Goal: Transaction & Acquisition: Purchase product/service

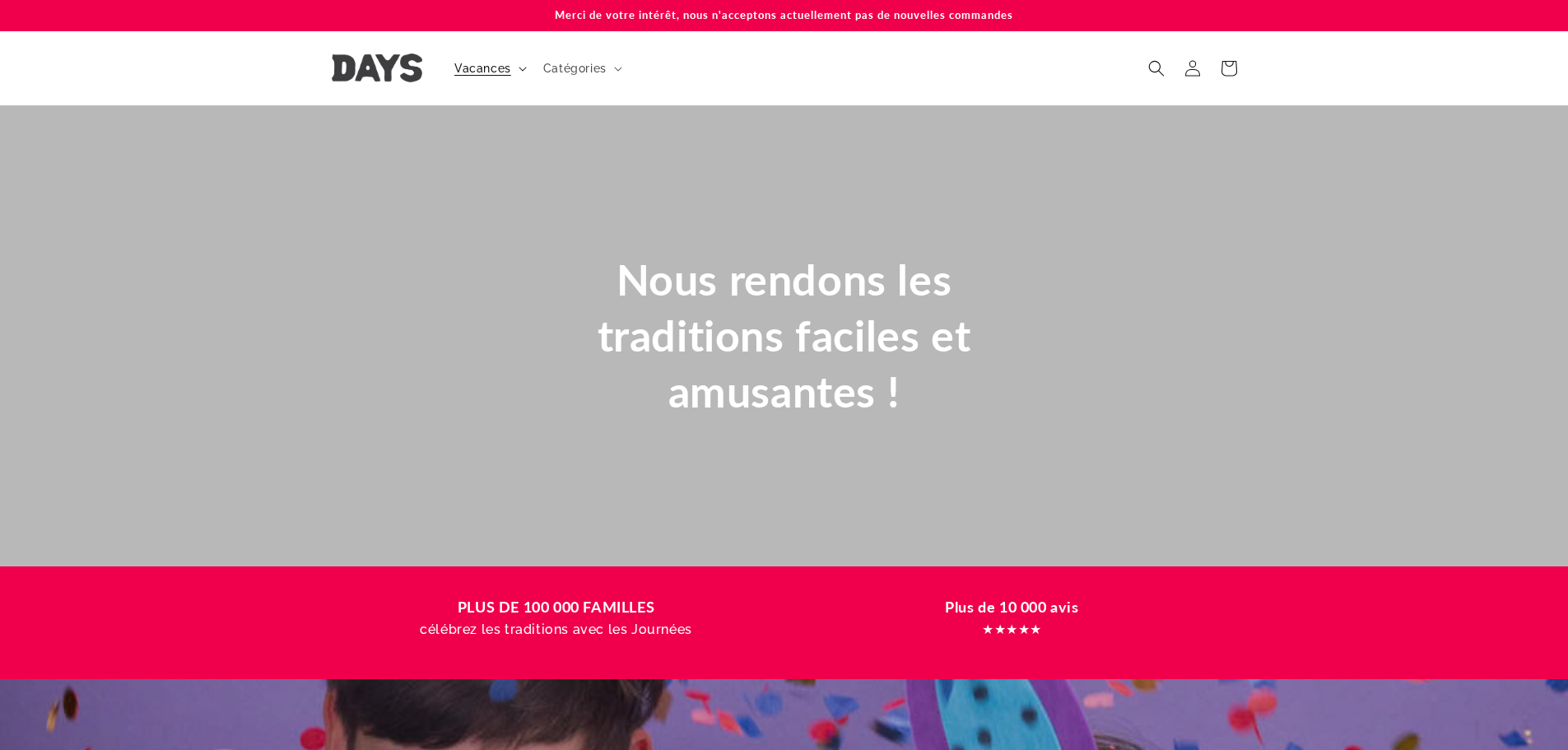
click at [465, 64] on font "Vacances" at bounding box center [483, 69] width 57 height 14
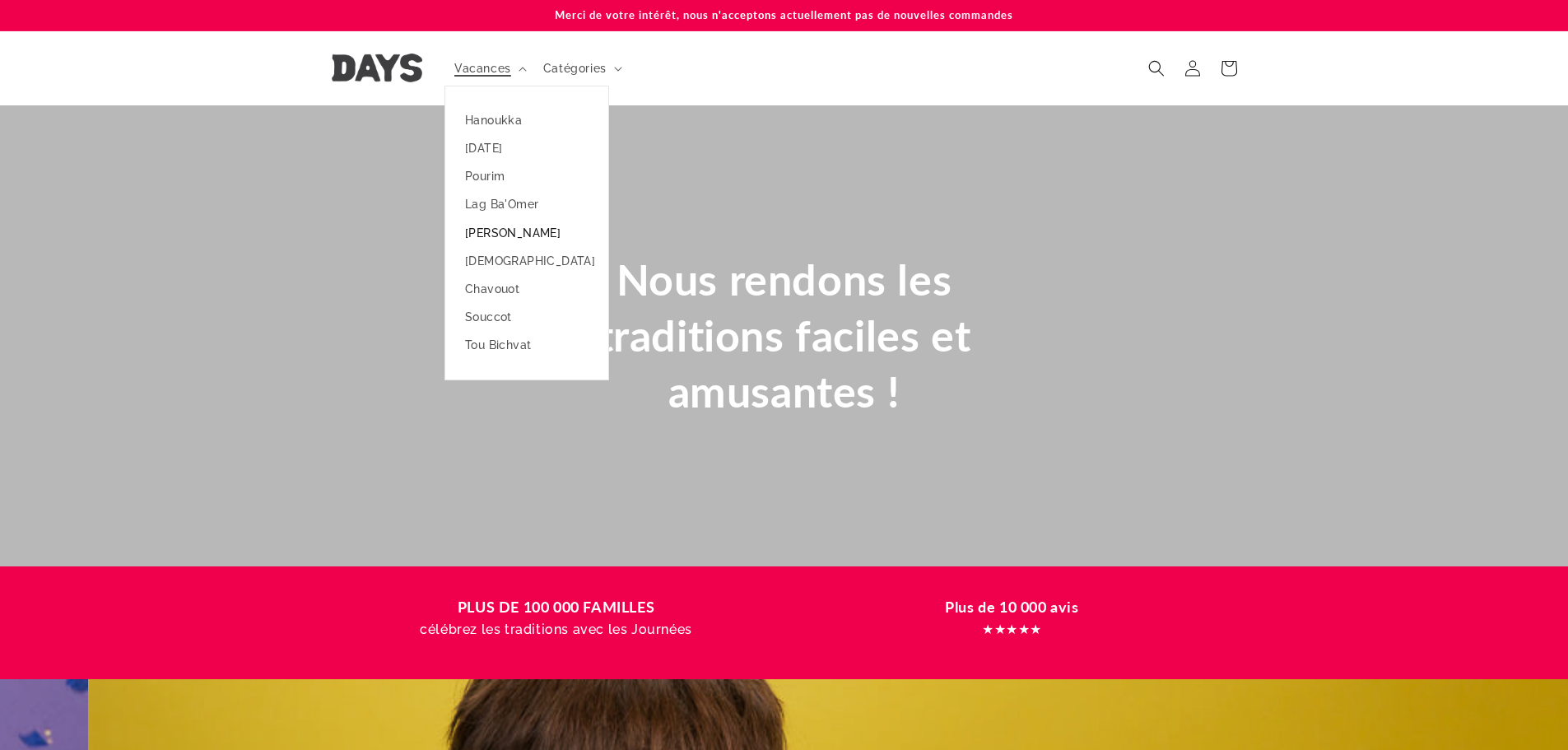
scroll to position [0, 1568]
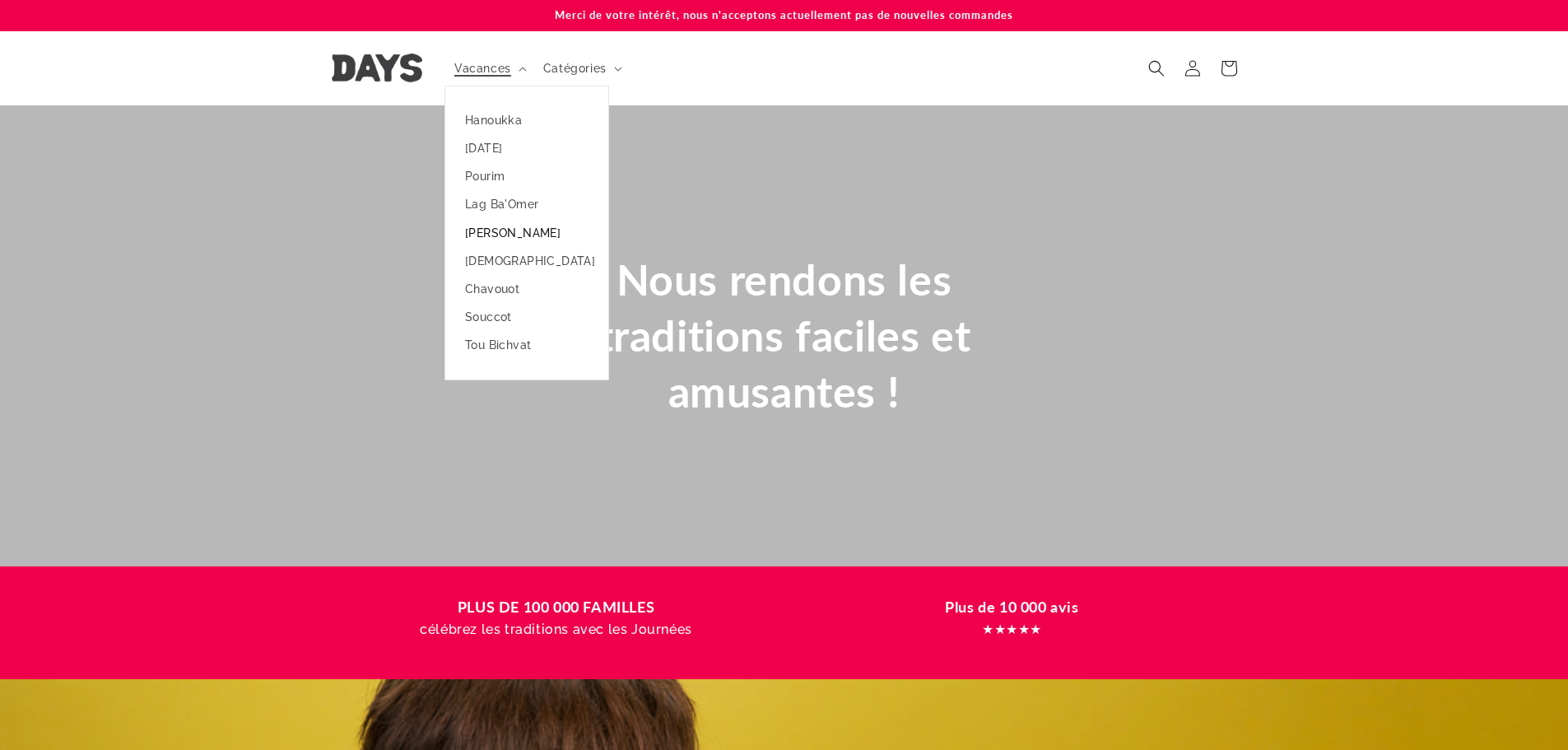
click at [481, 236] on font "[PERSON_NAME]" at bounding box center [512, 233] width 96 height 14
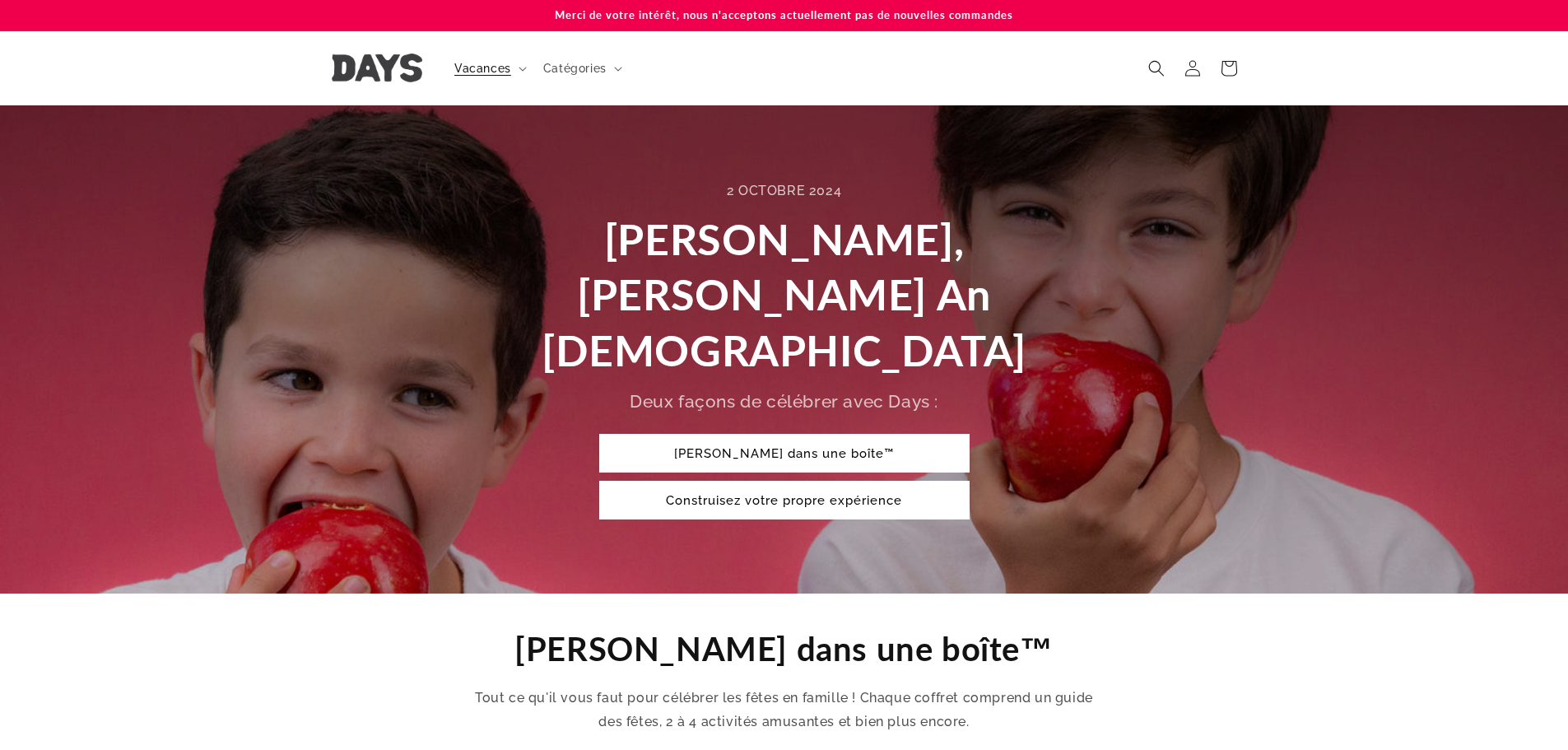
click at [830, 434] on link "Roch Hachana dans une boîte™" at bounding box center [784, 454] width 371 height 39
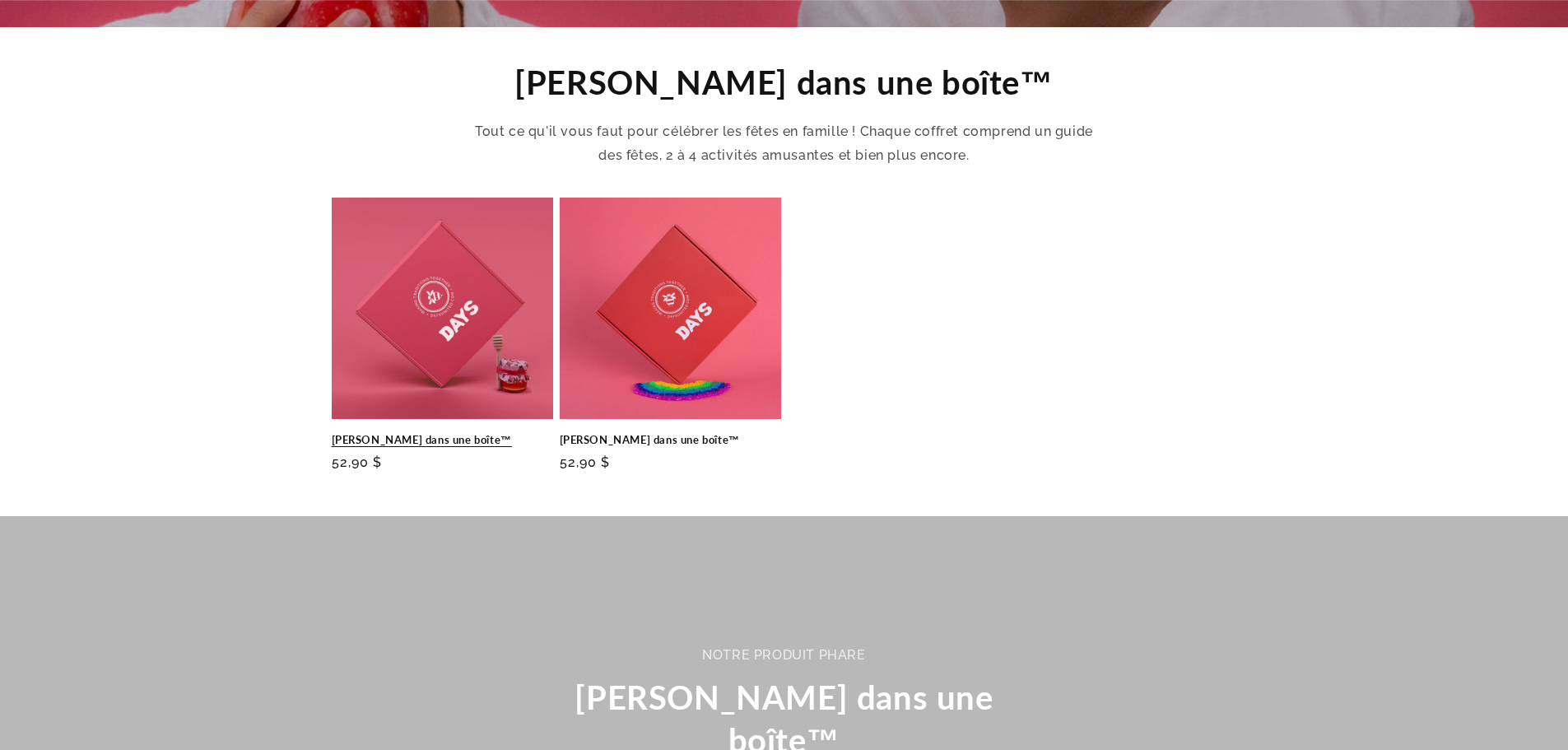
click at [444, 434] on link "Roch Hachana dans une boîte™" at bounding box center [442, 440] width 221 height 14
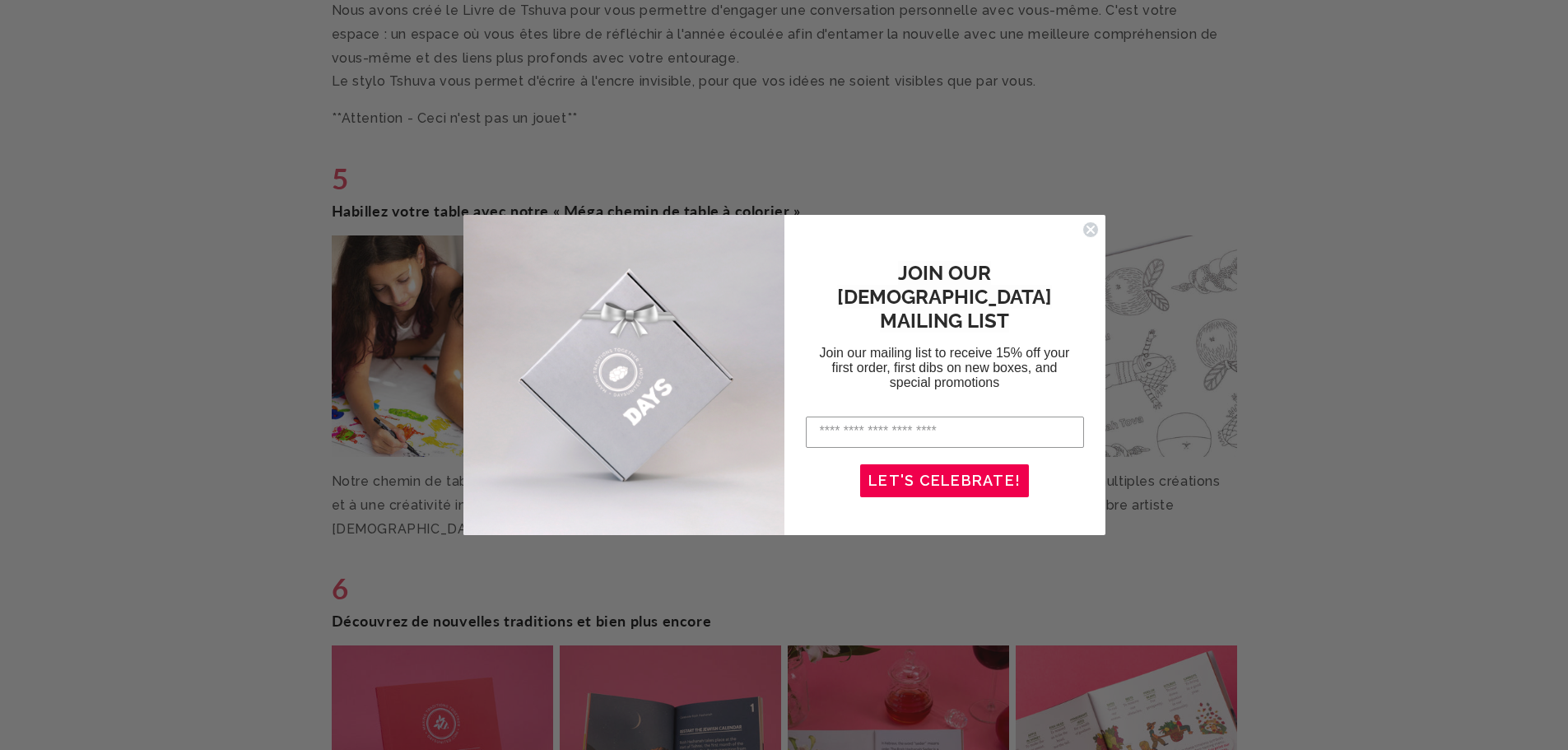
scroll to position [4529, 0]
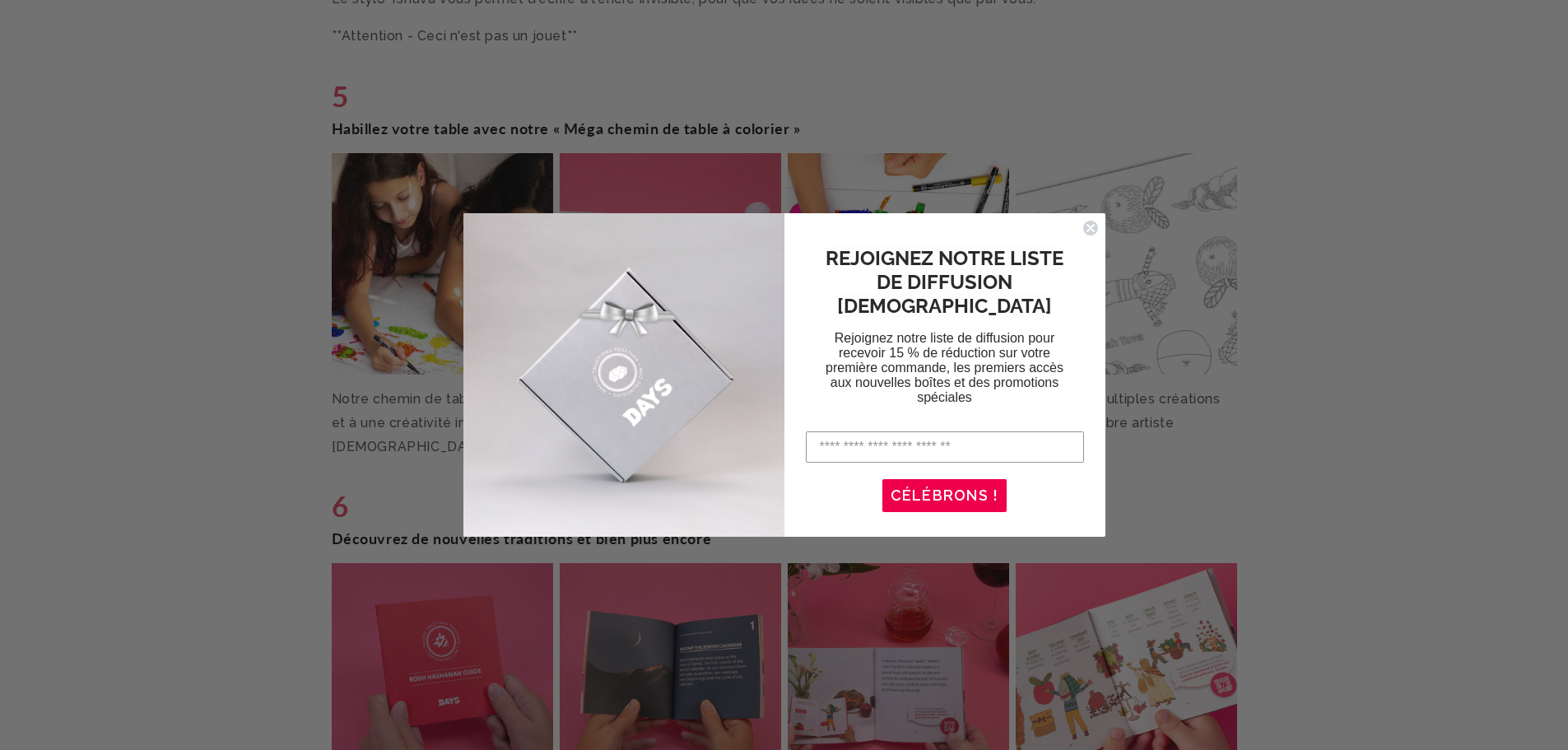
click at [1086, 230] on circle "Fermer la boîte de dialogue" at bounding box center [1090, 228] width 15 height 15
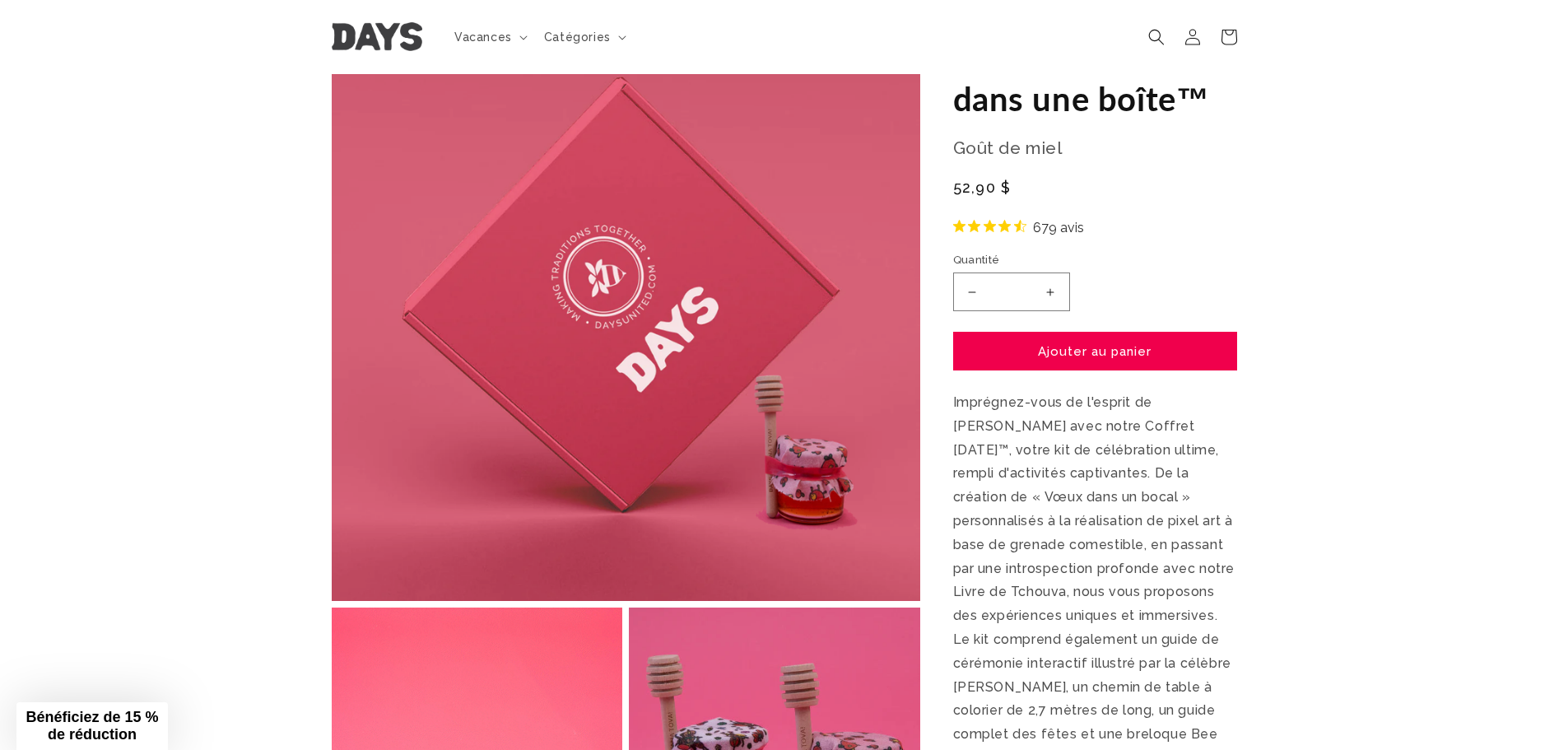
scroll to position [0, 0]
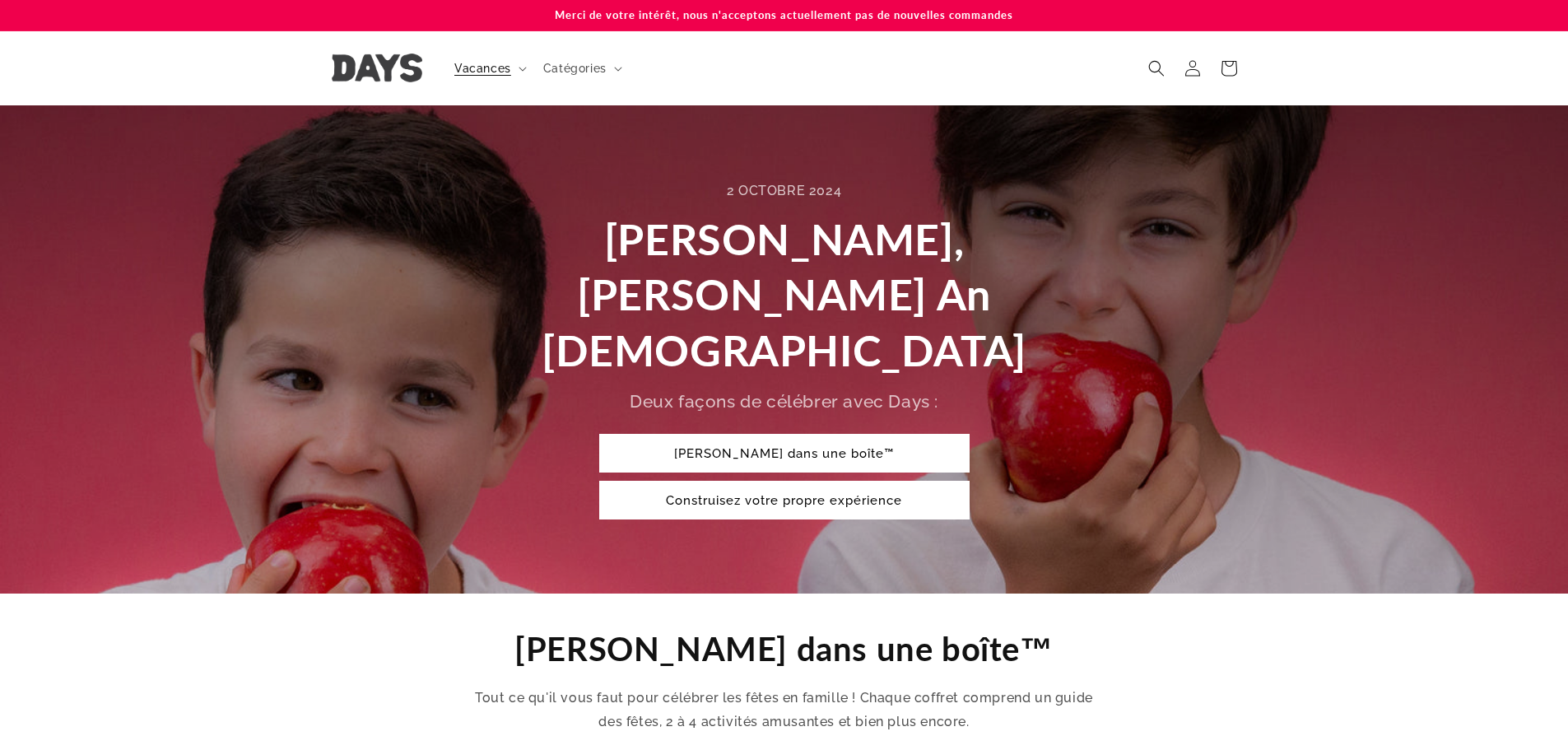
scroll to position [567, 0]
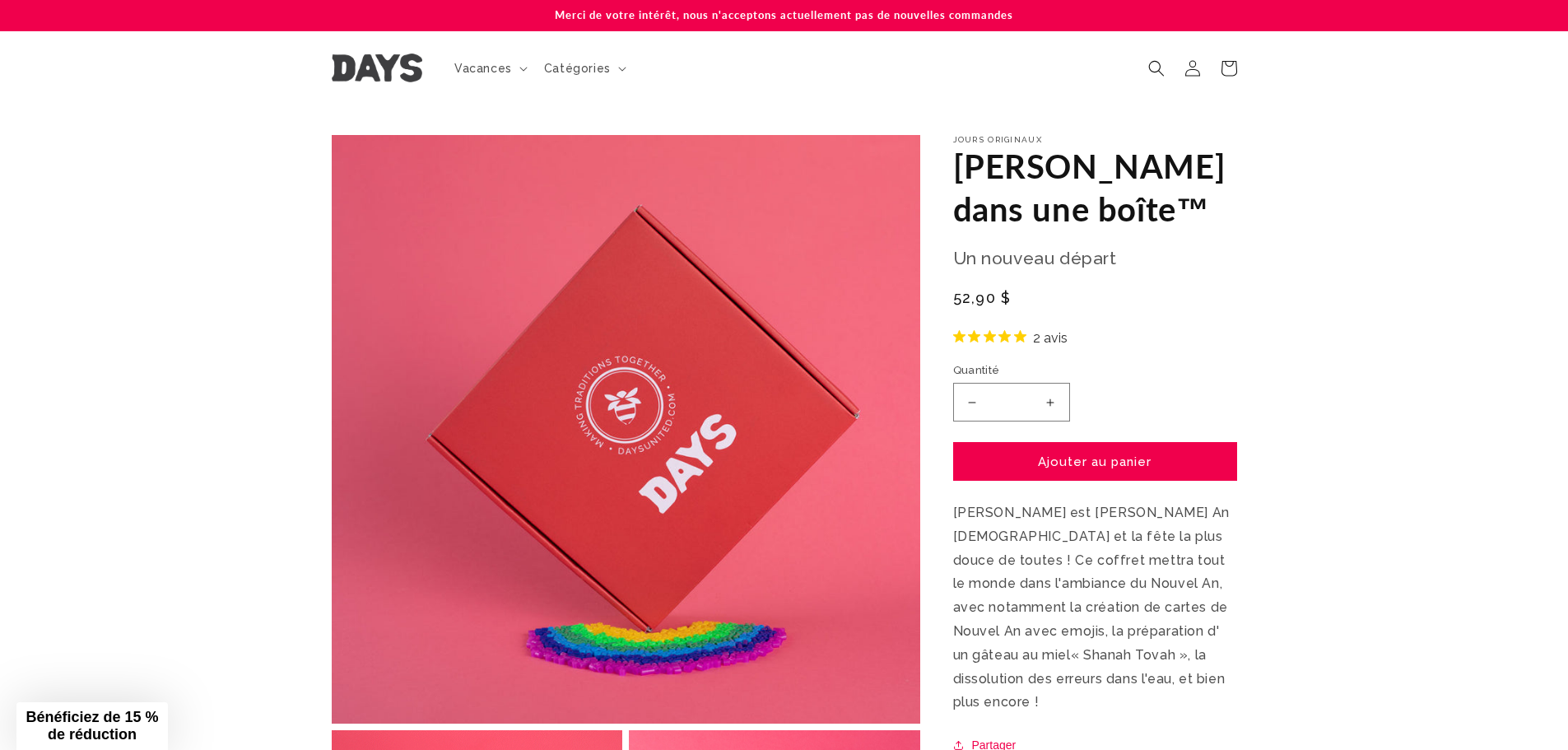
click at [353, 52] on link at bounding box center [376, 68] width 103 height 42
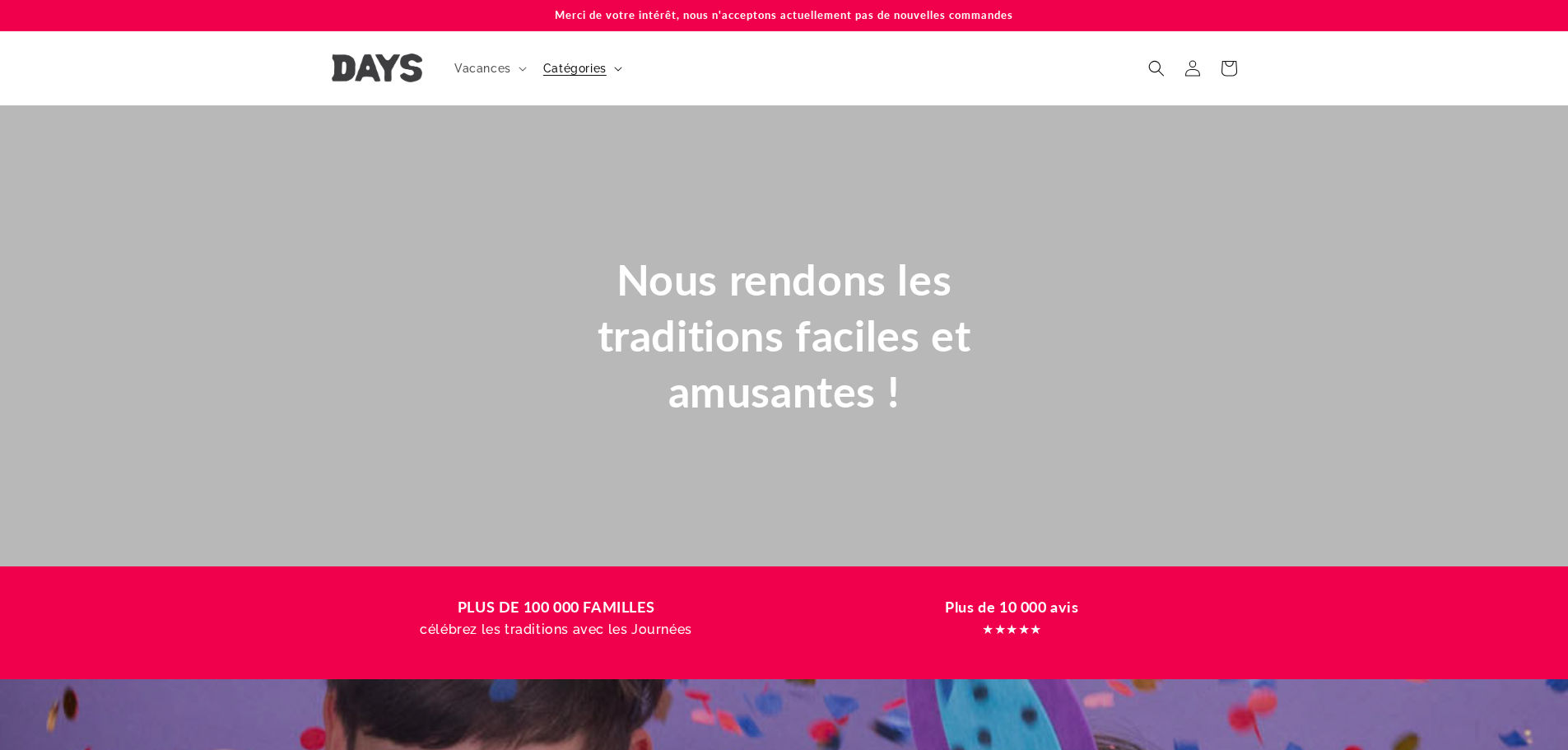
click at [563, 66] on font "Catégories" at bounding box center [575, 69] width 64 height 14
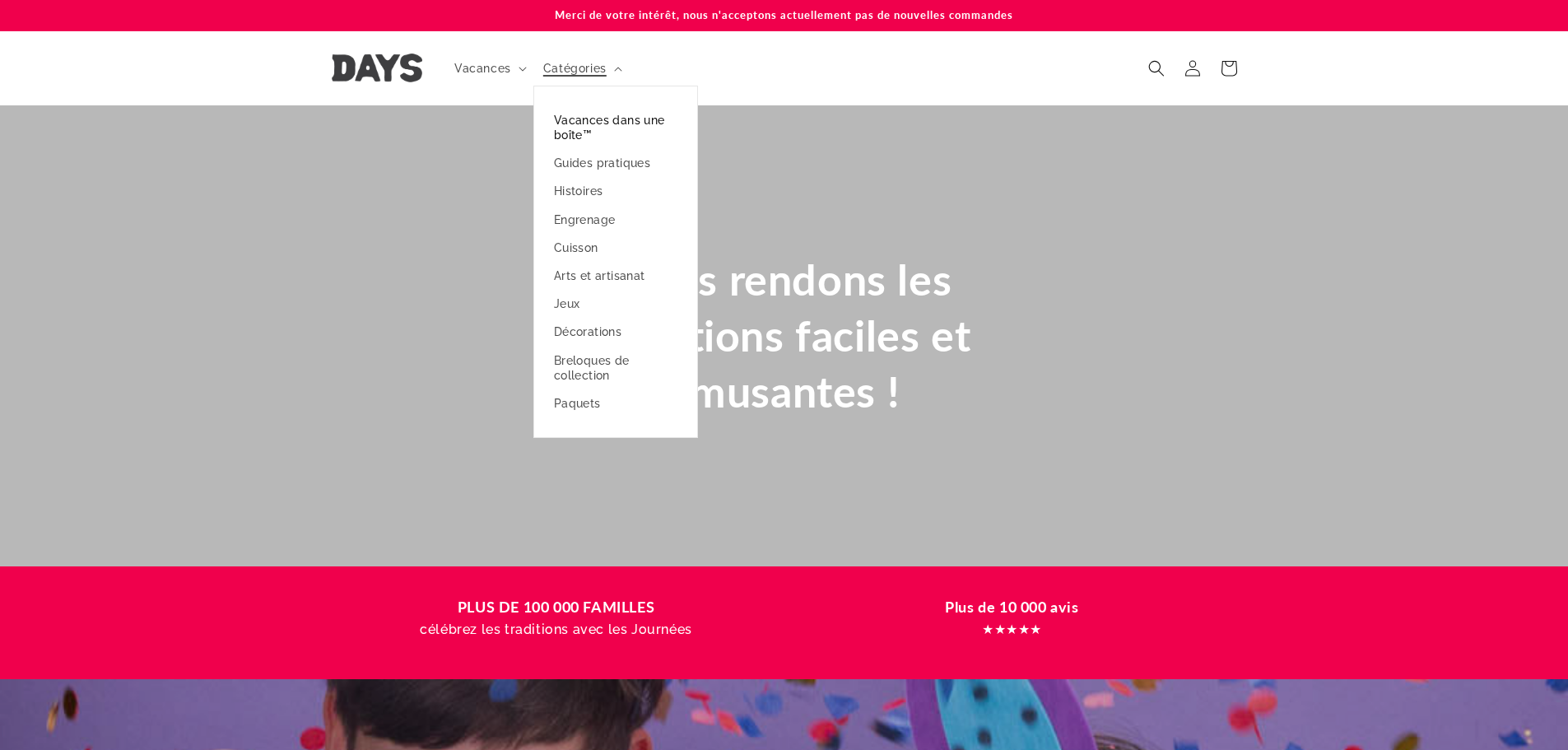
click at [605, 116] on font "Vacances dans une boîte™" at bounding box center [609, 127] width 111 height 28
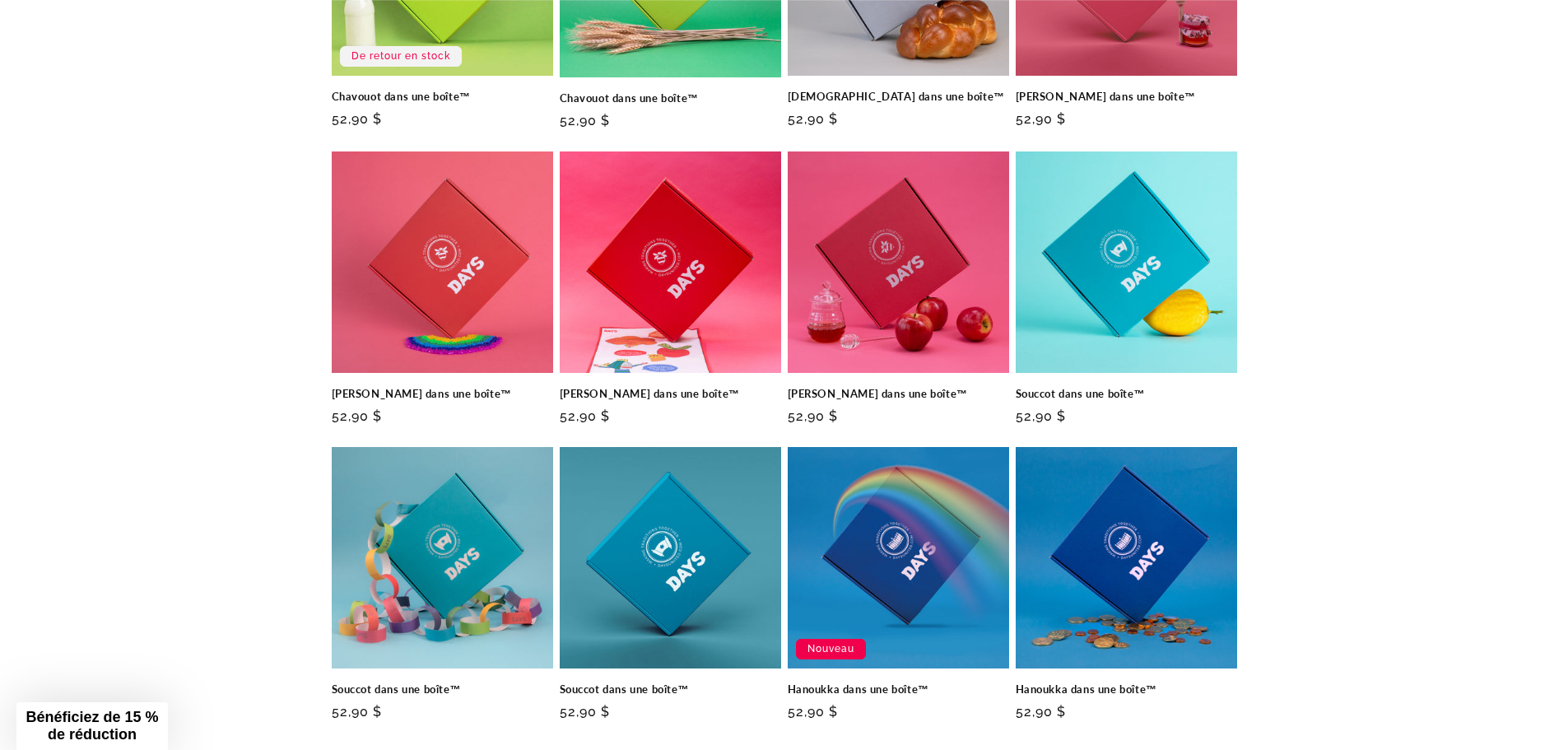
scroll to position [742, 0]
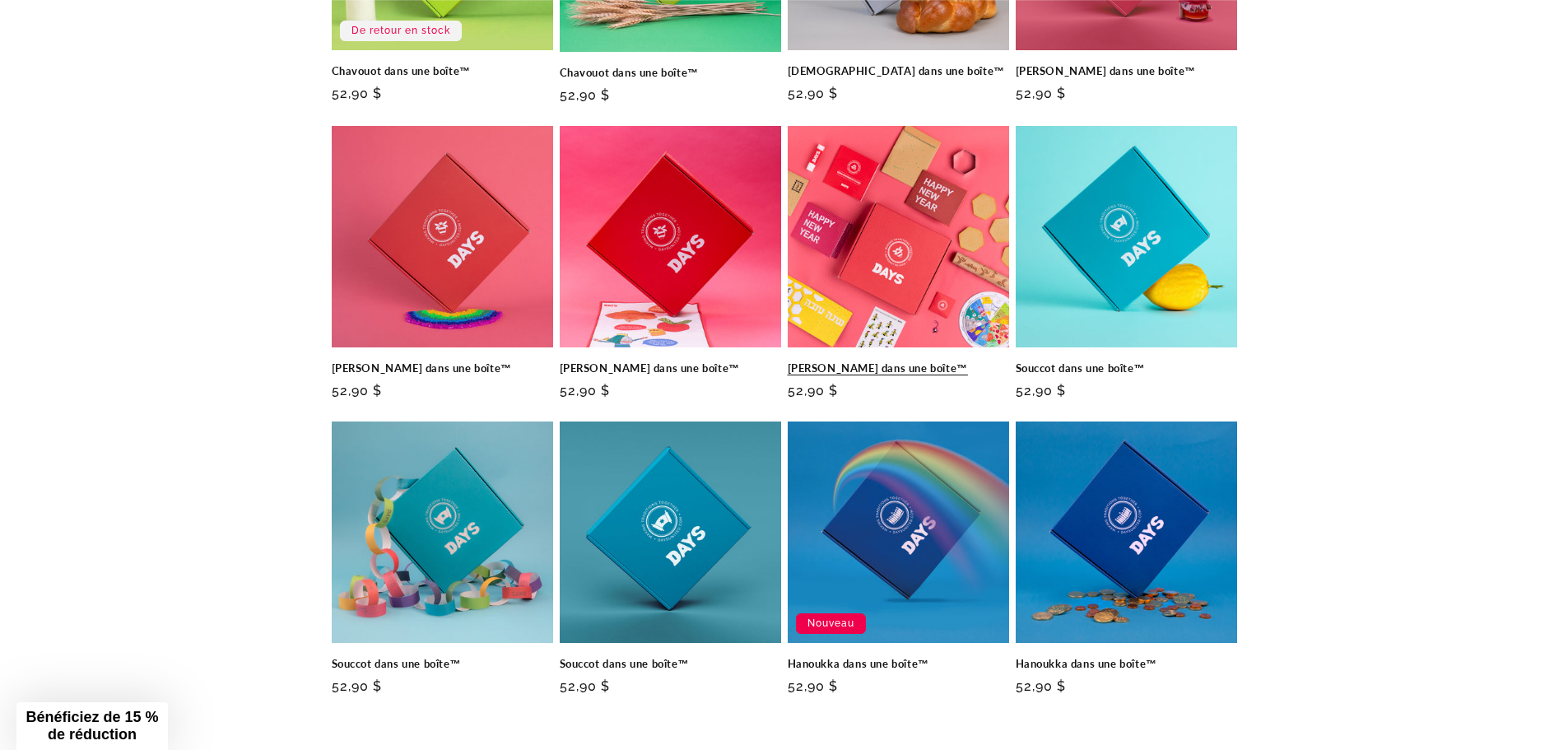
click at [887, 361] on link "[PERSON_NAME] dans une boîte™" at bounding box center [898, 368] width 221 height 14
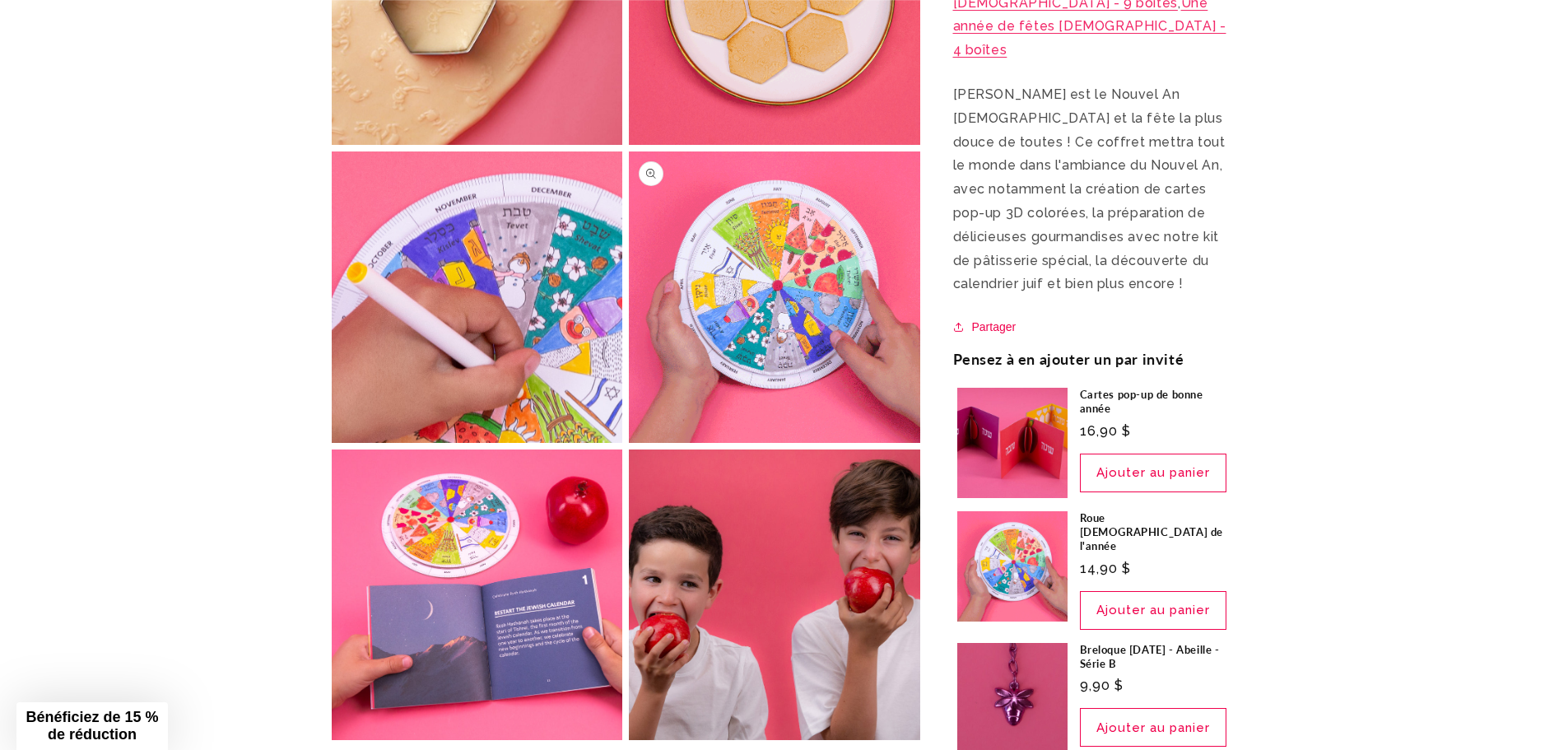
scroll to position [1482, 0]
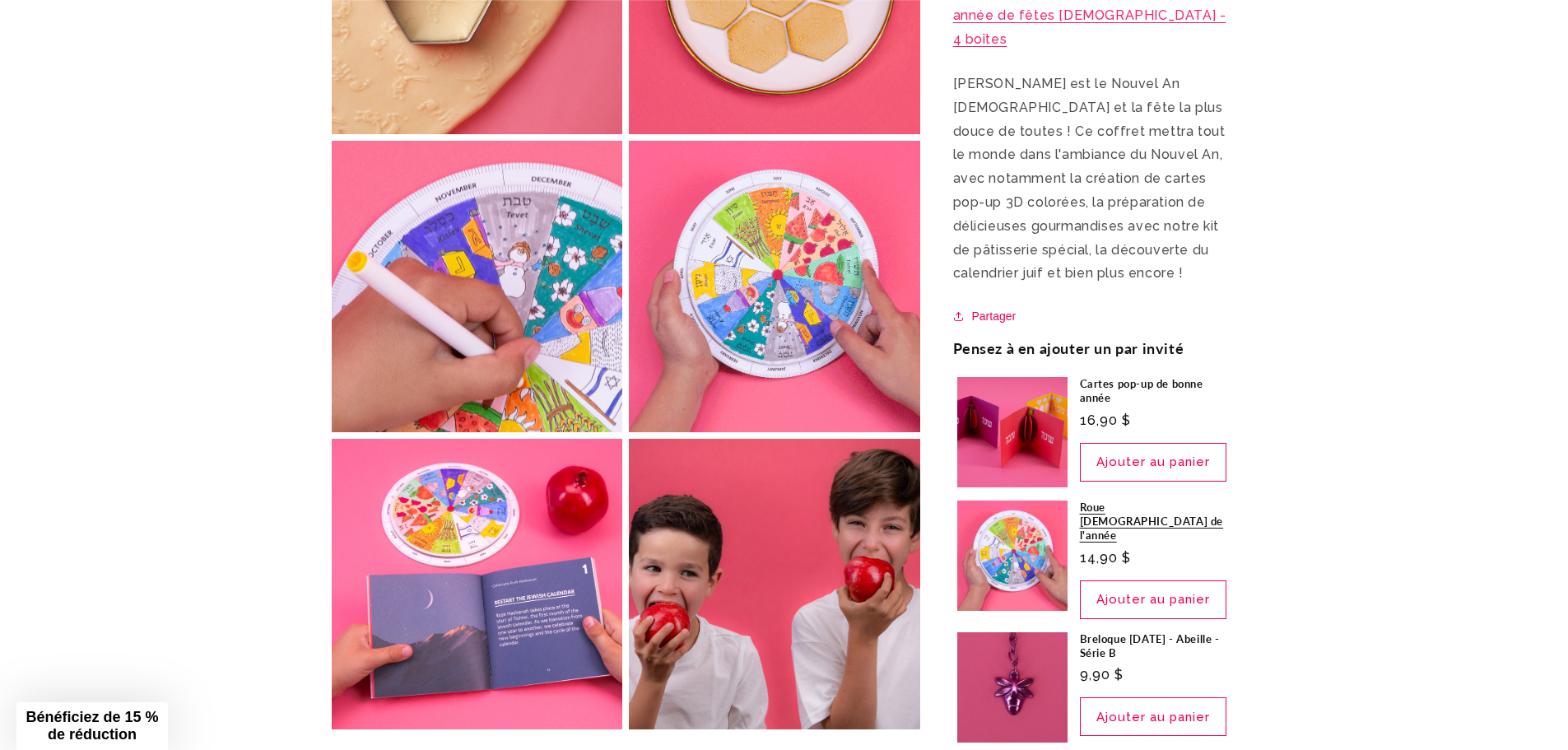
click at [1119, 518] on link "Roue [DEMOGRAPHIC_DATA] de l'année" at bounding box center [1156, 522] width 153 height 42
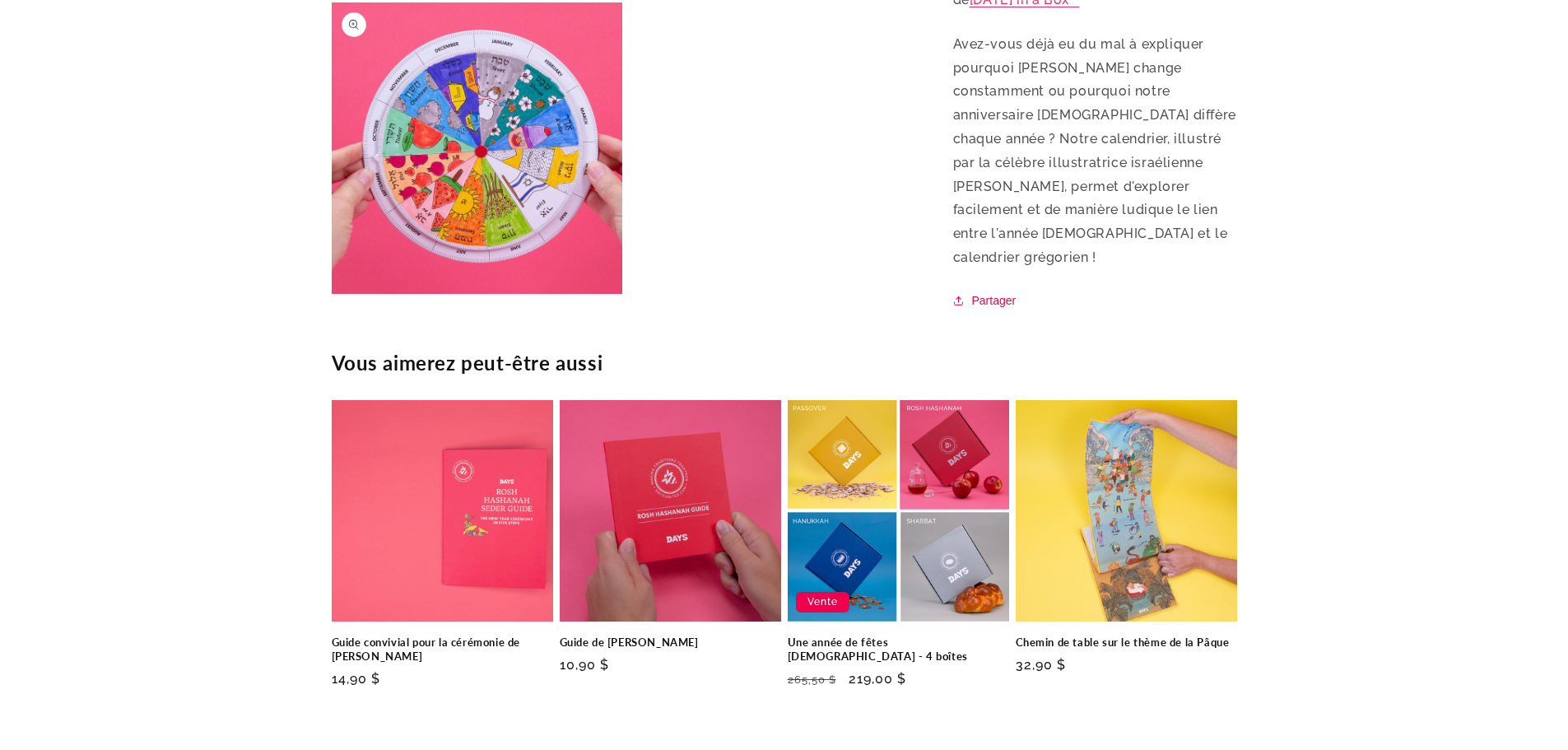
scroll to position [1071, 0]
